Goal: Find specific page/section: Find specific page/section

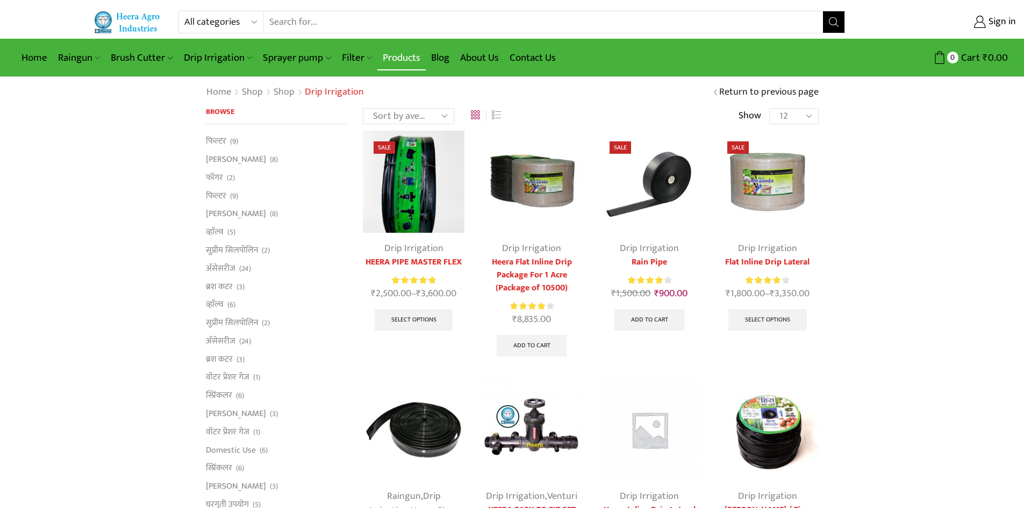
click at [394, 56] on link "Products" at bounding box center [401, 57] width 48 height 25
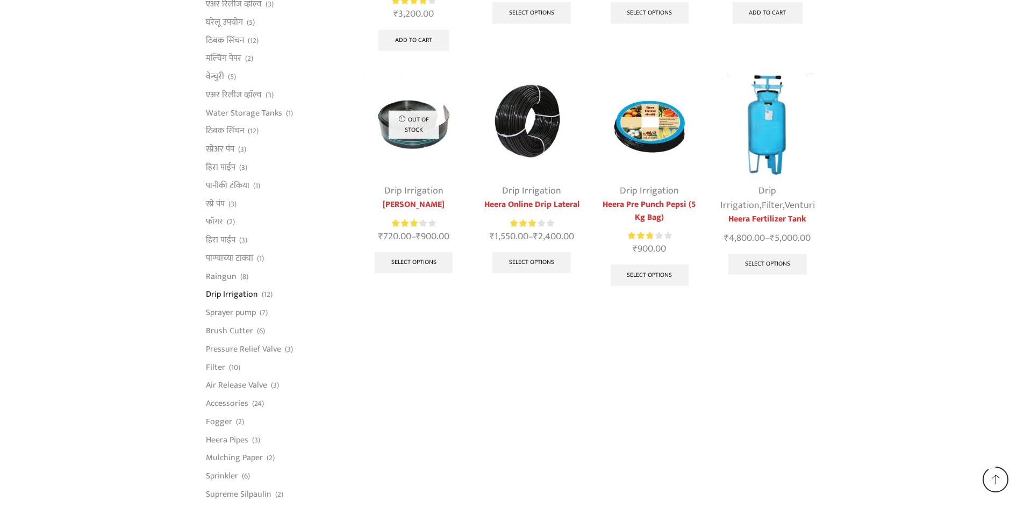
scroll to position [699, 0]
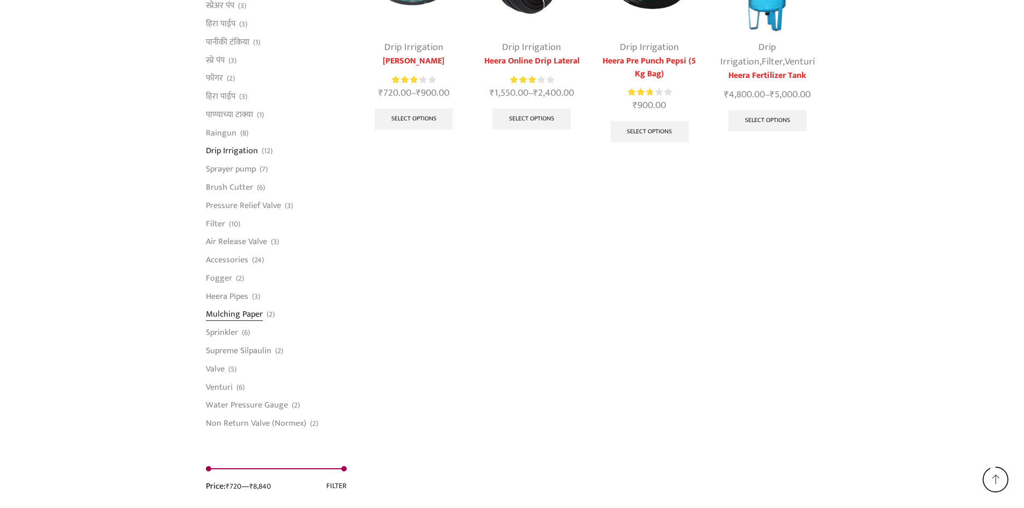
click at [222, 316] on link "Mulching Paper" at bounding box center [234, 314] width 57 height 18
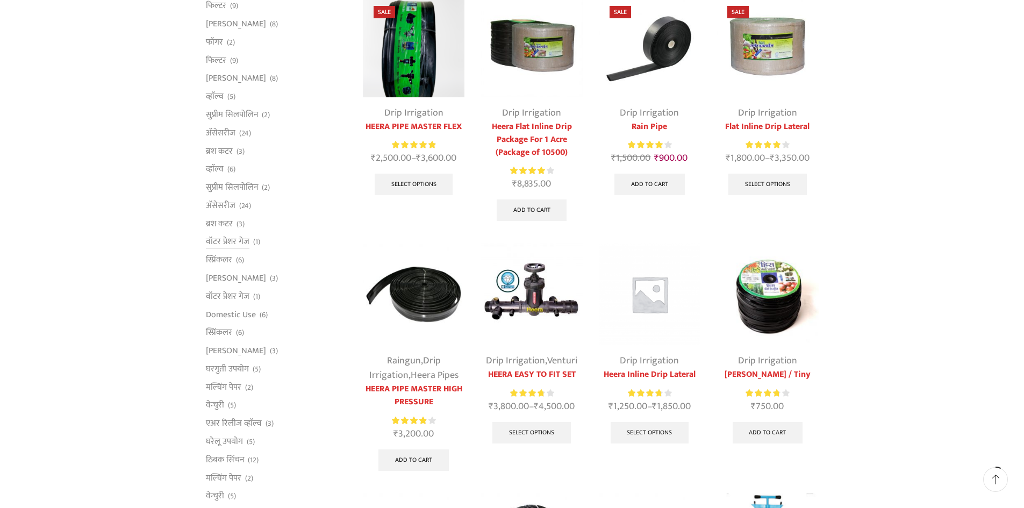
scroll to position [161, 0]
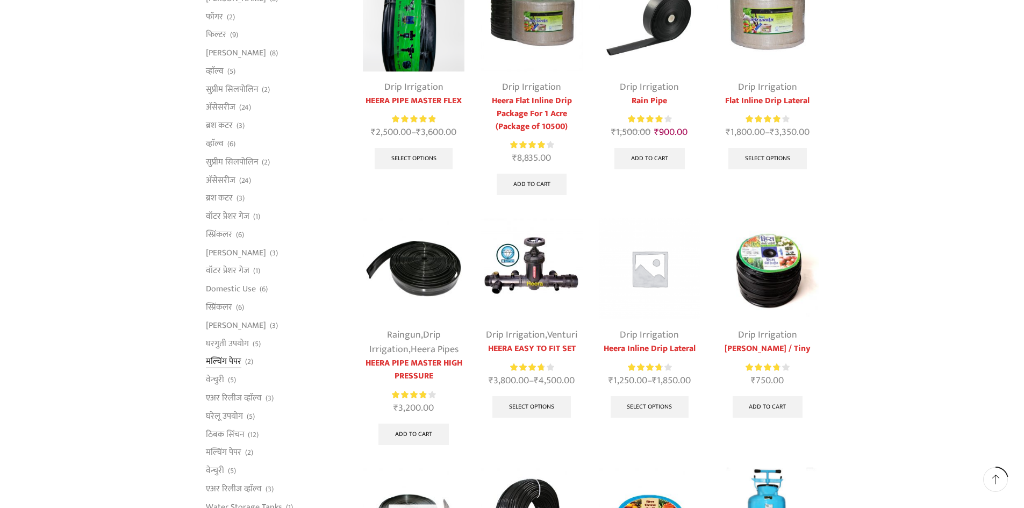
click at [231, 363] on link "मल्चिंग पेपर" at bounding box center [223, 362] width 35 height 18
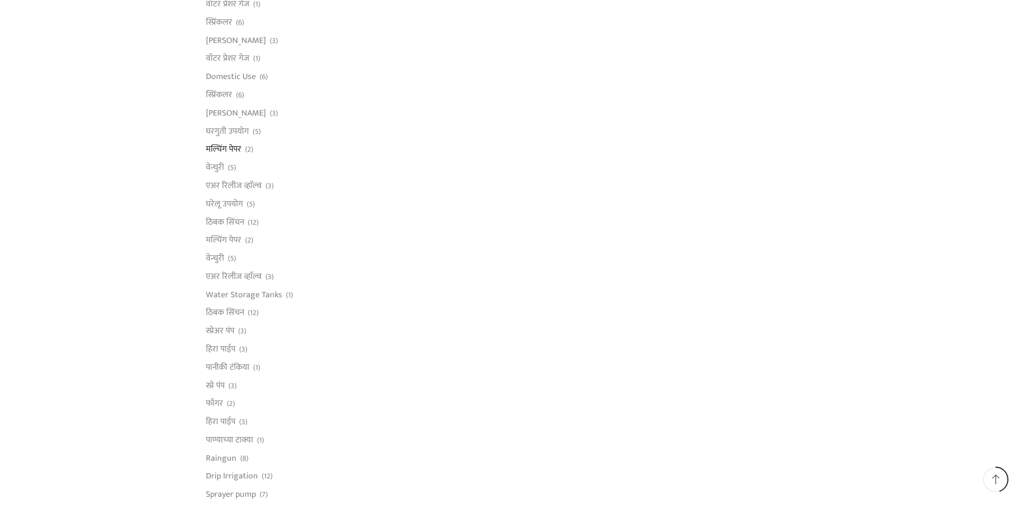
scroll to position [376, 0]
click at [261, 295] on link "Water Storage Tanks" at bounding box center [244, 292] width 76 height 18
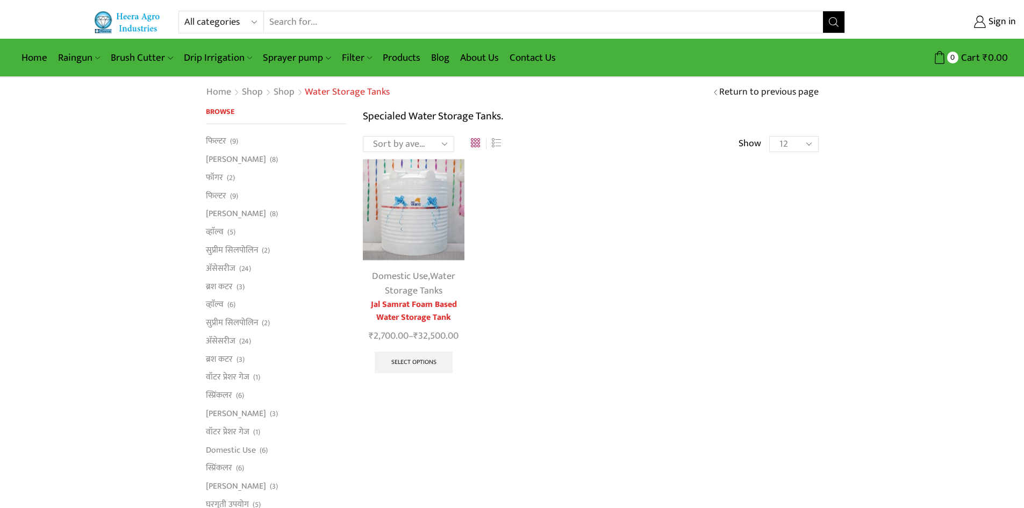
click at [237, 23] on select "All categories Accessories Air Release Valve Brush Cutter Domestic Use Drip Irr…" at bounding box center [223, 22] width 79 height 22
